Goal: Transaction & Acquisition: Purchase product/service

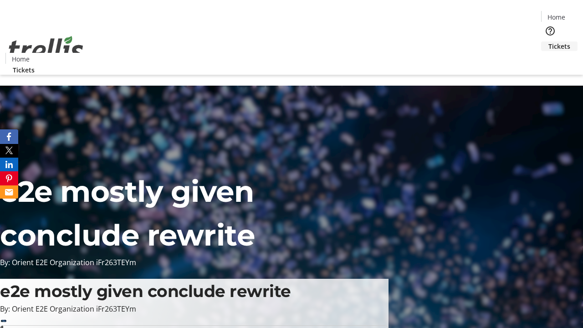
click at [549, 41] on span "Tickets" at bounding box center [560, 46] width 22 height 10
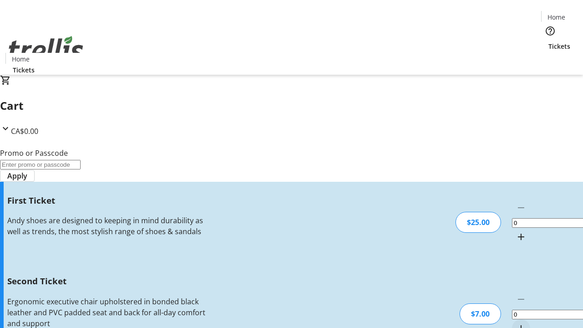
click at [516, 231] on mat-icon "Increment by one" at bounding box center [521, 236] width 11 height 11
type input "1"
click at [516, 323] on mat-icon "Increment by one" at bounding box center [521, 328] width 11 height 11
type input "2"
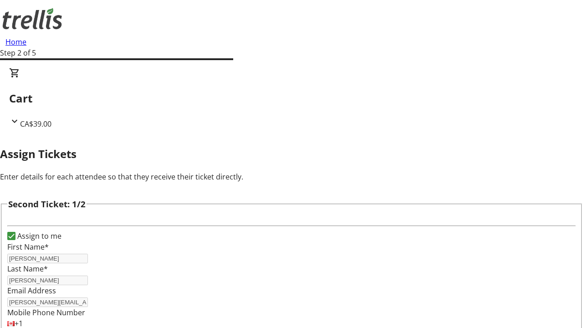
type input "Kale"
type input "[PERSON_NAME]"
type input "[EMAIL_ADDRESS][PERSON_NAME][DOMAIN_NAME]"
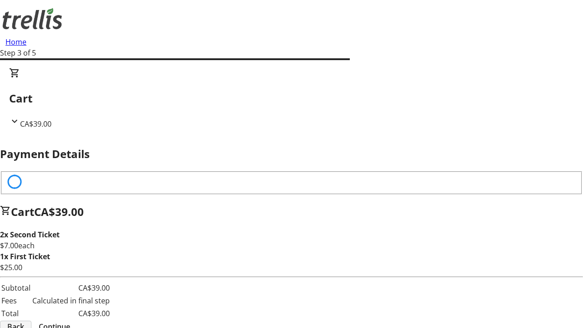
click at [24, 321] on span "Back" at bounding box center [15, 326] width 17 height 11
